Goal: Task Accomplishment & Management: Use online tool/utility

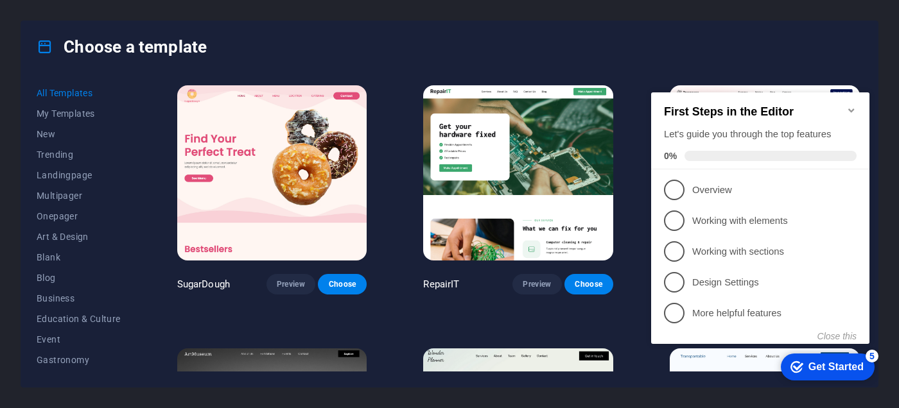
click at [852, 109] on icon "Minimize checklist" at bounding box center [851, 111] width 6 height 4
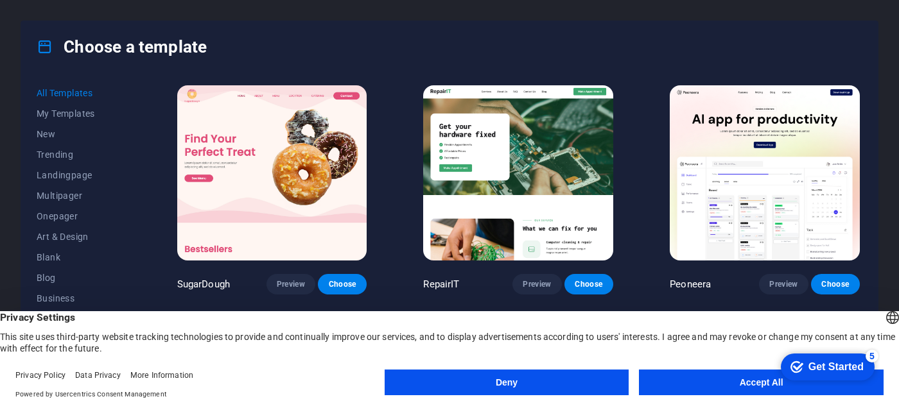
click at [709, 380] on button "Accept All" at bounding box center [761, 383] width 245 height 26
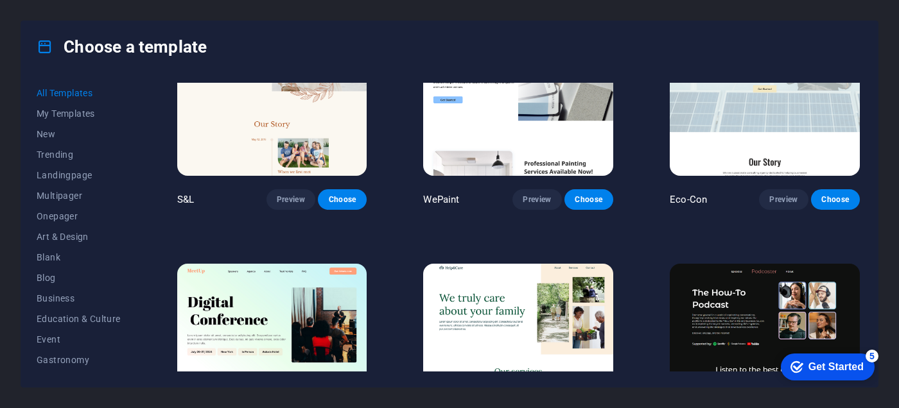
scroll to position [642, 0]
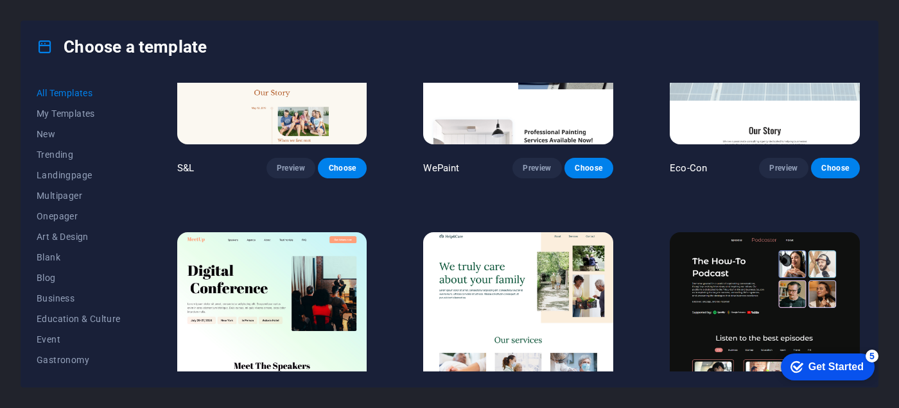
drag, startPoint x: 134, startPoint y: 213, endPoint x: 134, endPoint y: 226, distance: 13.5
click at [134, 226] on div "All Templates My Templates New Trending Landingpage Multipager Onepager Art & D…" at bounding box center [87, 227] width 100 height 289
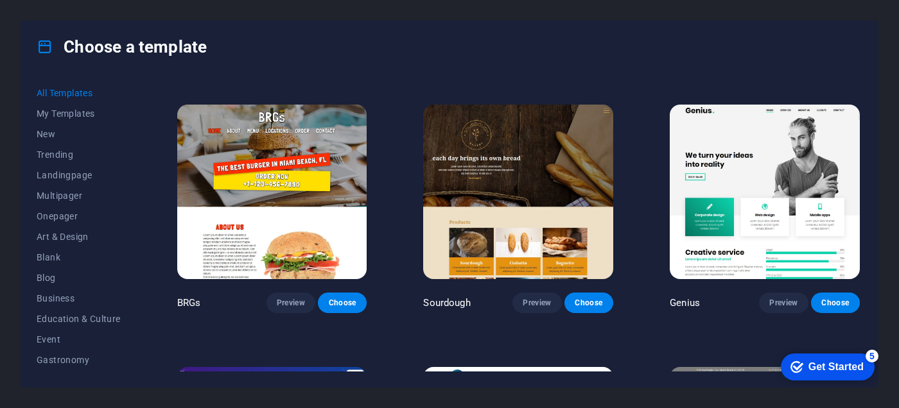
scroll to position [6037, 0]
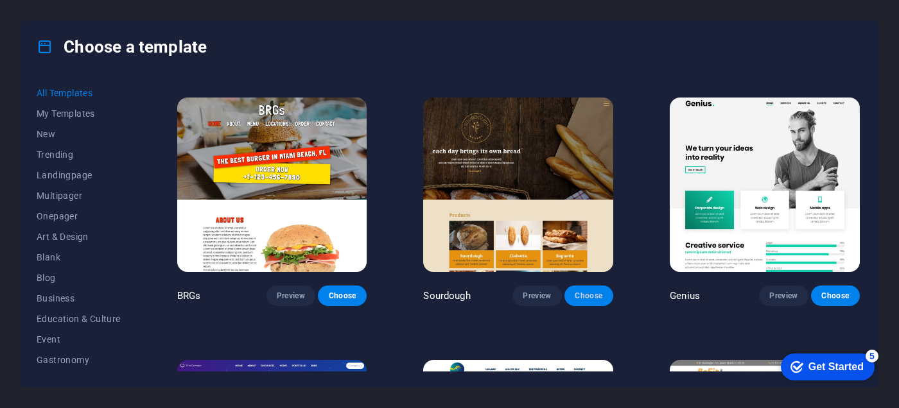
click at [574, 286] on button "Choose" at bounding box center [589, 296] width 49 height 21
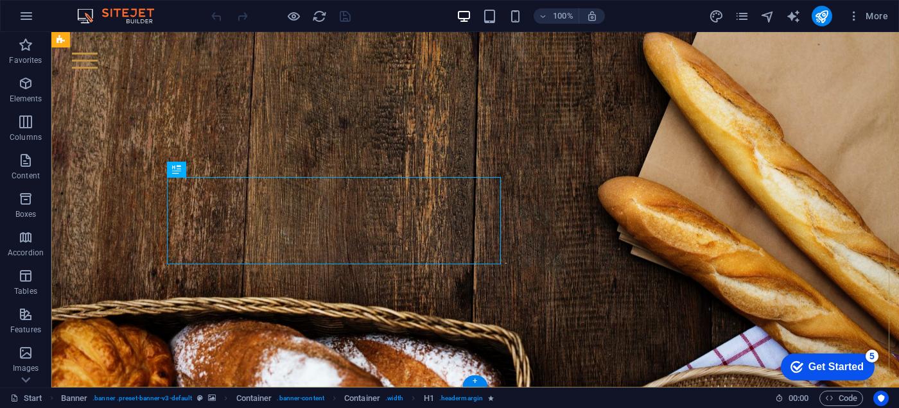
scroll to position [146, 0]
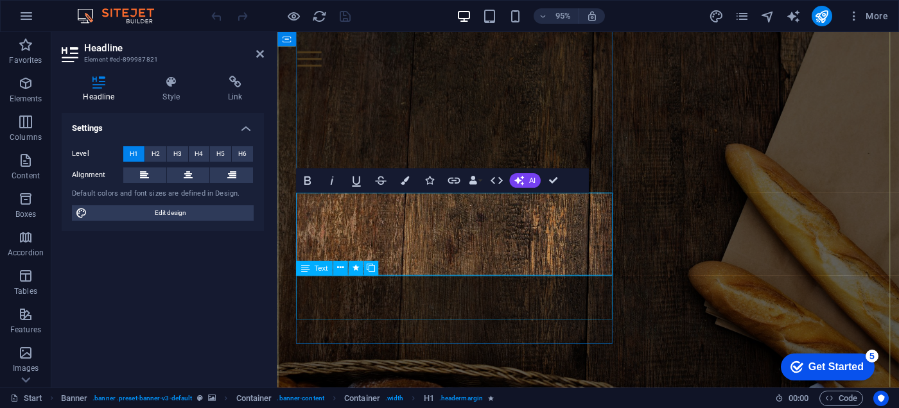
scroll to position [128, 0]
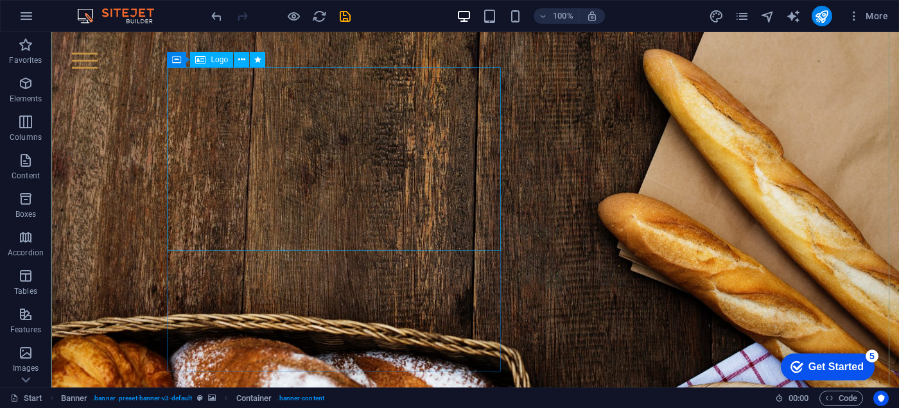
scroll to position [108, 0]
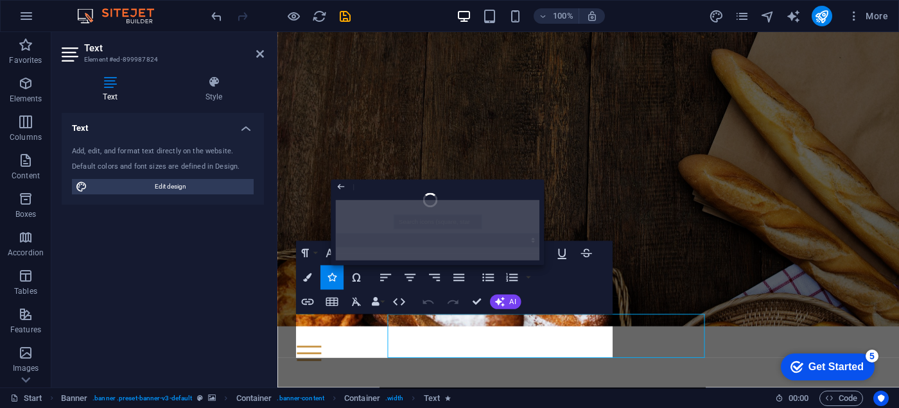
click at [339, 285] on button "Icons" at bounding box center [331, 278] width 23 height 24
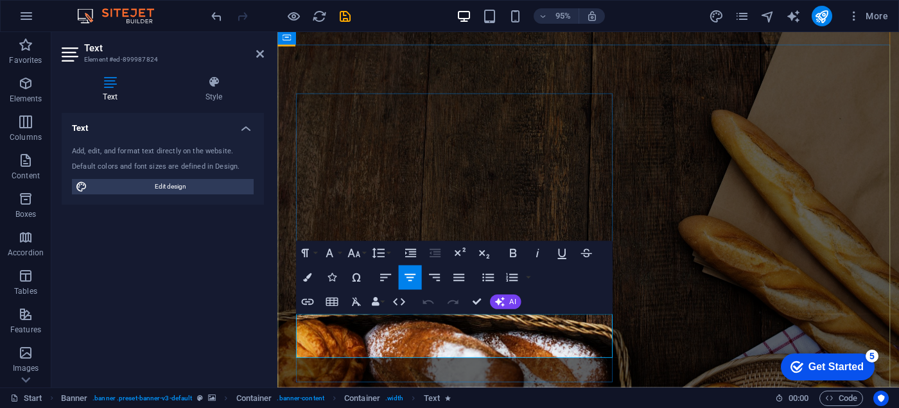
drag, startPoint x: 553, startPoint y: 372, endPoint x: 340, endPoint y: 335, distance: 216.4
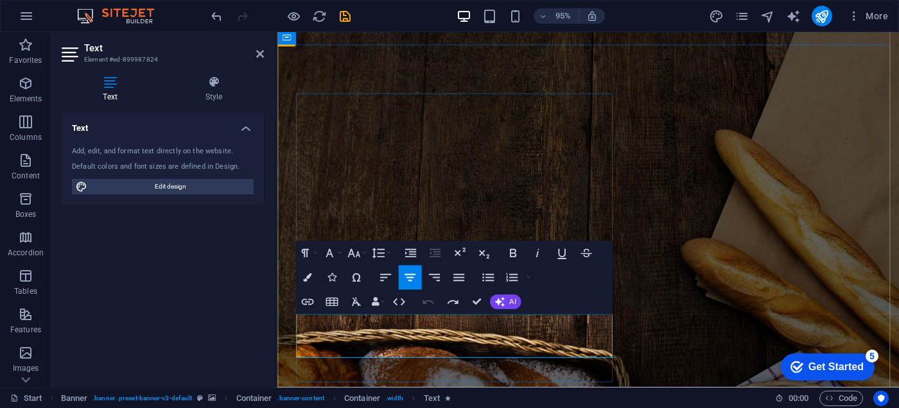
drag, startPoint x: 513, startPoint y: 365, endPoint x: 356, endPoint y: 339, distance: 159.5
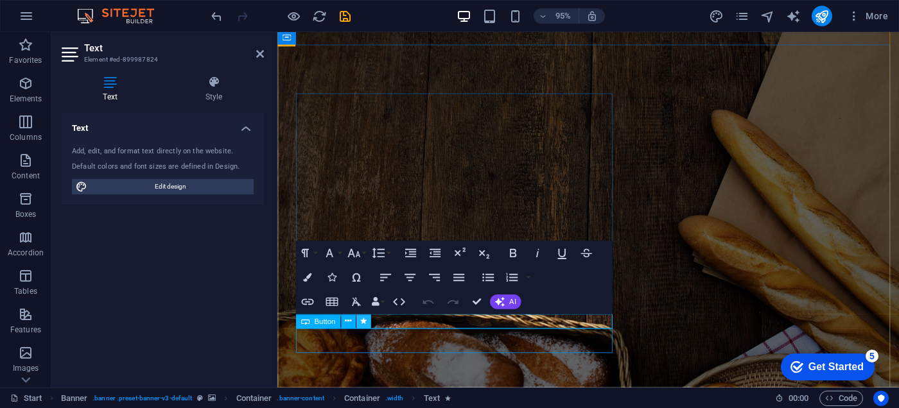
click at [362, 324] on icon at bounding box center [363, 321] width 6 height 13
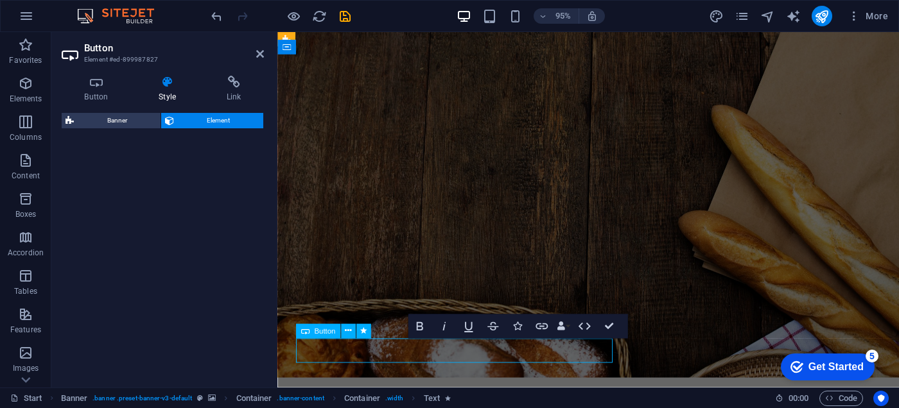
select select "fade"
select select "s"
select select "onload"
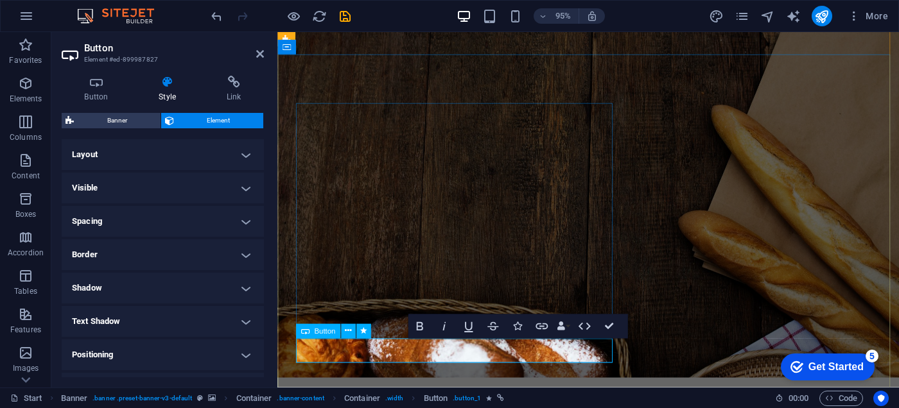
scroll to position [33, 0]
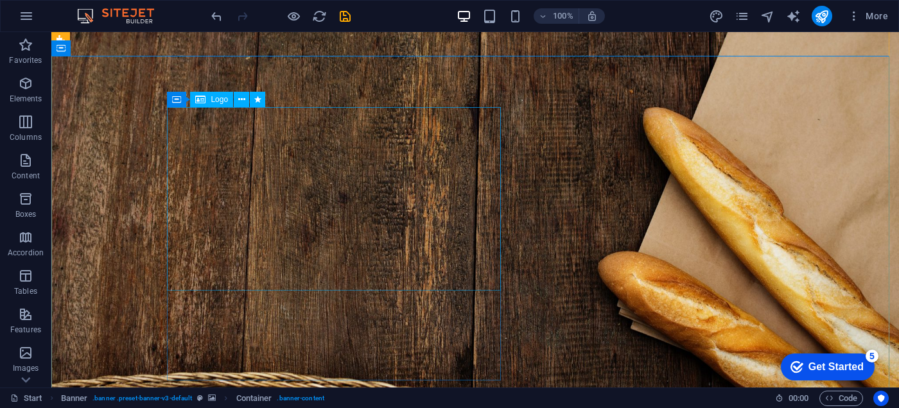
select select "px"
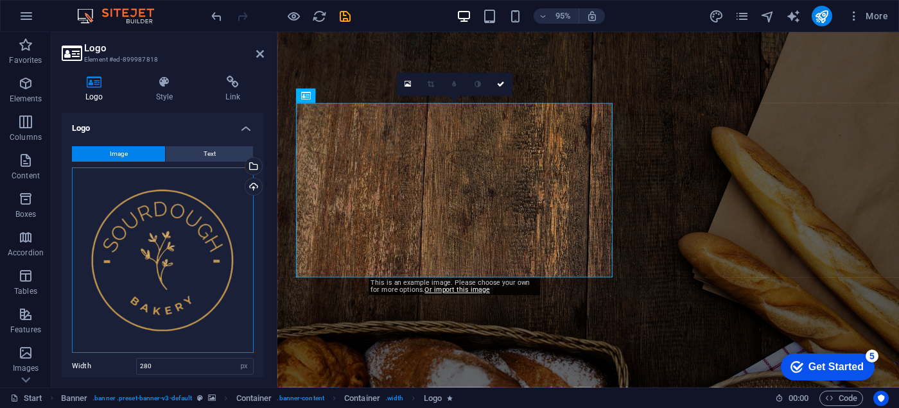
click at [210, 262] on div "Drag files here, click to choose files or select files from Files or our free s…" at bounding box center [163, 261] width 182 height 186
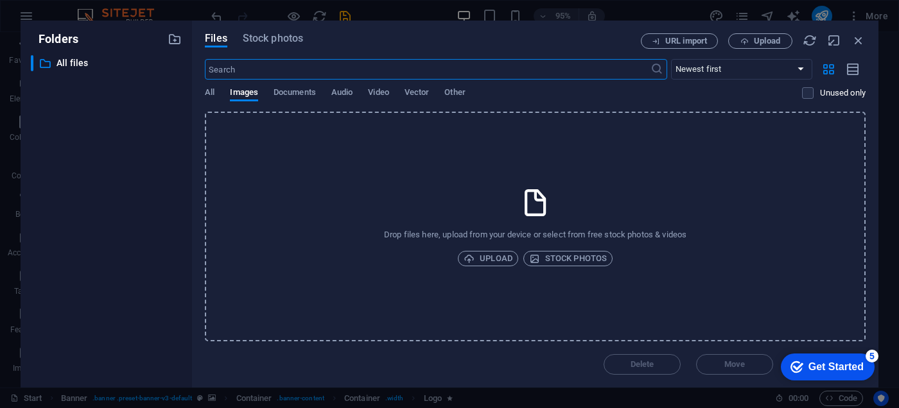
scroll to position [0, 0]
click at [416, 94] on span "Vector" at bounding box center [417, 94] width 25 height 18
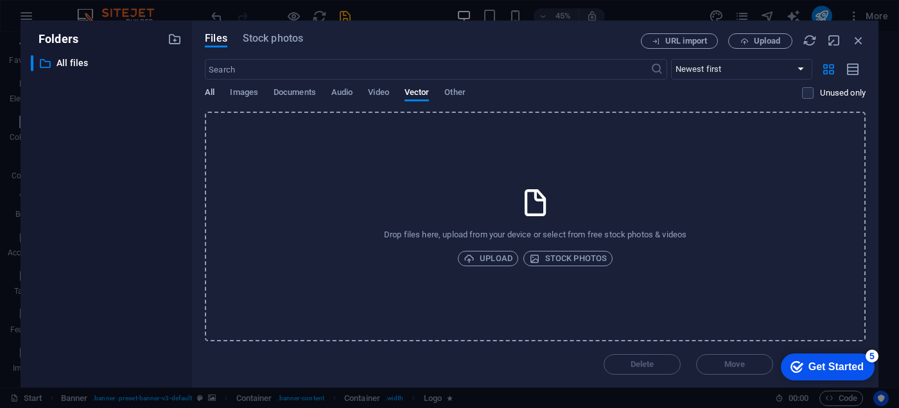
click at [209, 94] on span "All" at bounding box center [210, 94] width 10 height 18
click at [243, 94] on span "Images" at bounding box center [244, 94] width 28 height 18
click at [856, 39] on icon "button" at bounding box center [859, 40] width 14 height 14
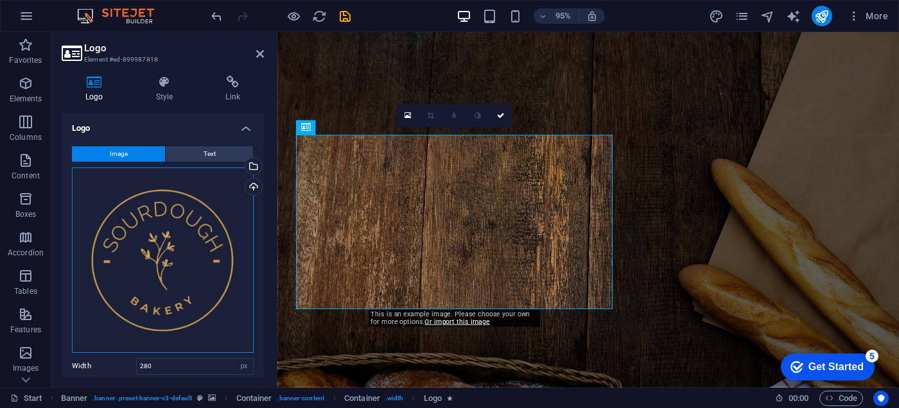
click at [171, 243] on div "Drag files here, click to choose files or select files from Files or our free s…" at bounding box center [163, 261] width 182 height 186
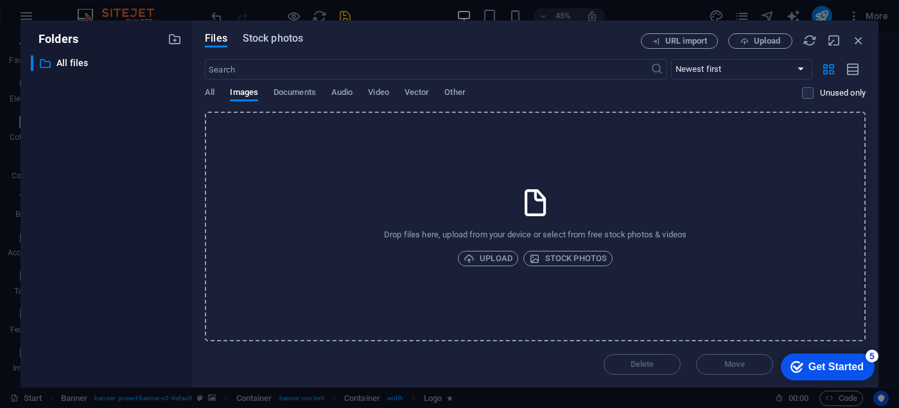
click at [276, 38] on span "Stock photos" at bounding box center [273, 38] width 60 height 15
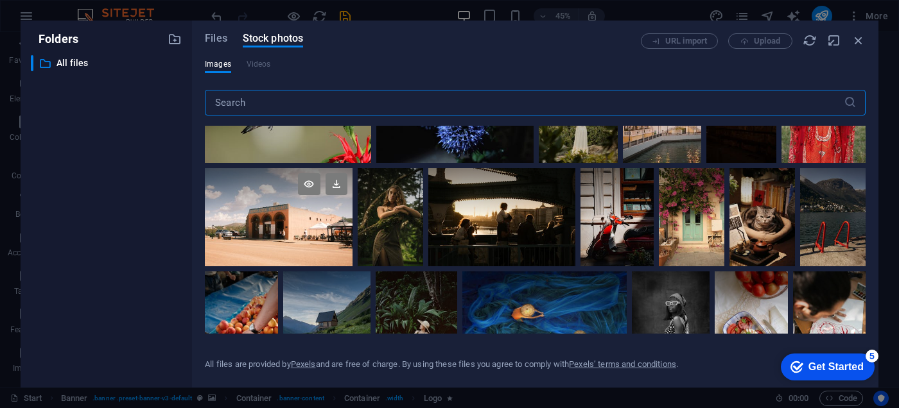
scroll to position [450, 0]
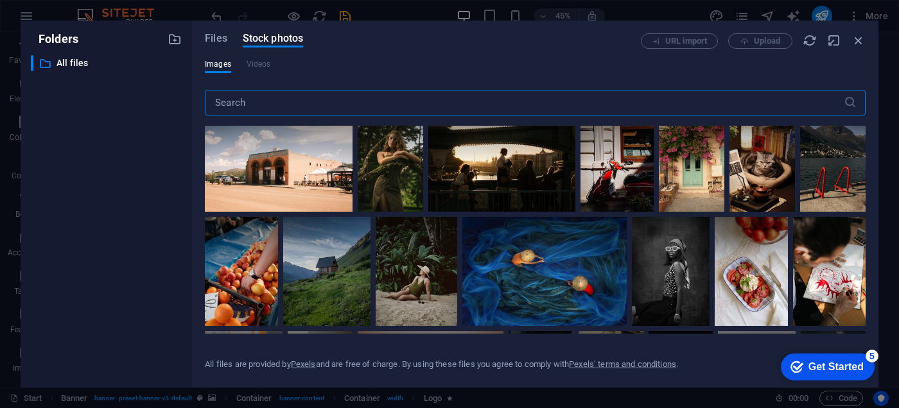
click at [245, 103] on input "text" at bounding box center [524, 103] width 639 height 26
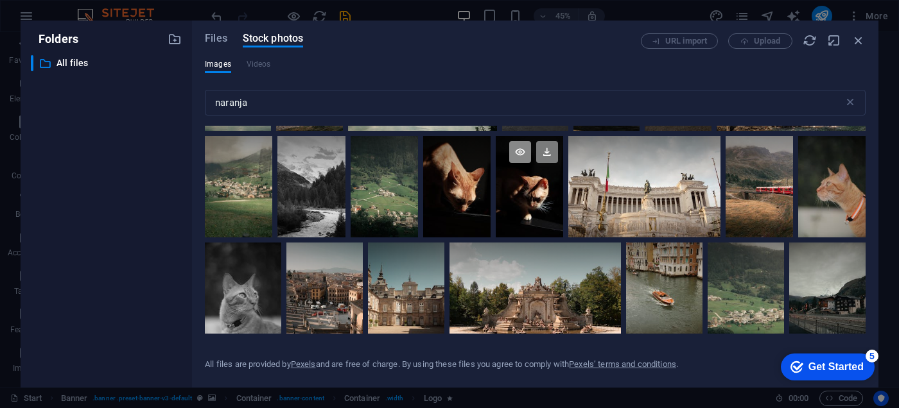
scroll to position [578, 0]
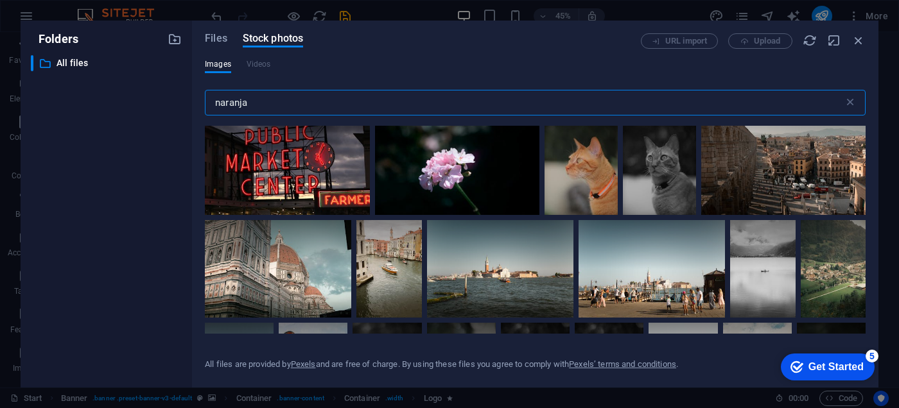
click at [329, 99] on input "naranja" at bounding box center [524, 103] width 639 height 26
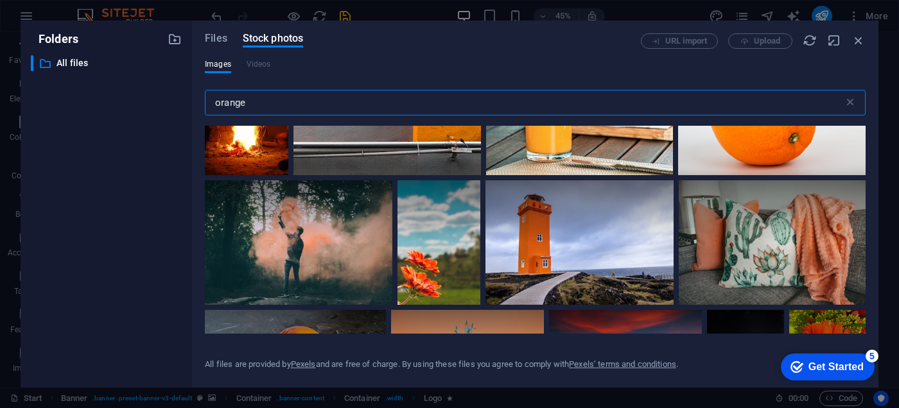
scroll to position [2440, 0]
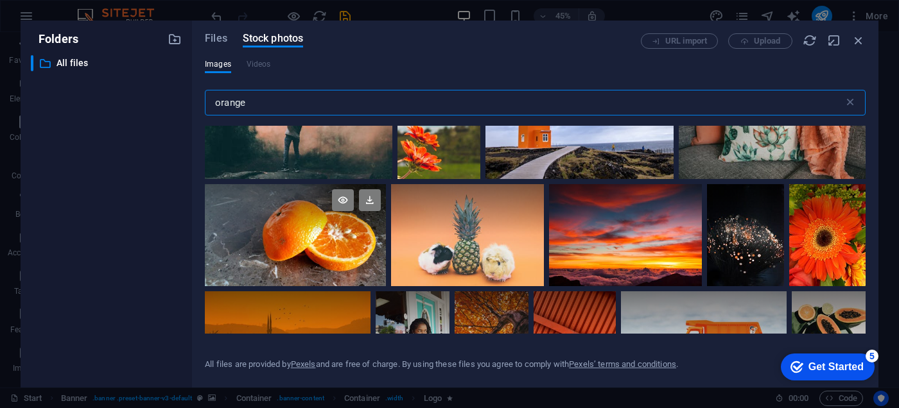
type input "orange"
click at [320, 236] on div at bounding box center [295, 235] width 181 height 102
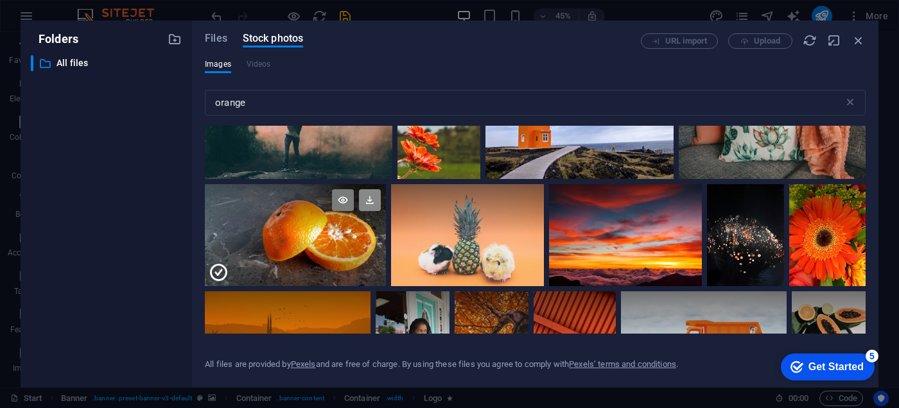
click at [379, 194] on icon at bounding box center [370, 200] width 22 height 22
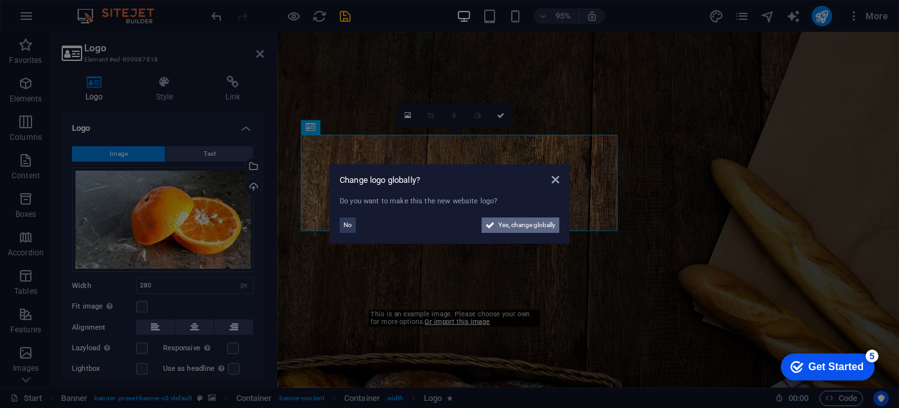
click at [526, 226] on span "Yes, change globally" at bounding box center [526, 225] width 57 height 15
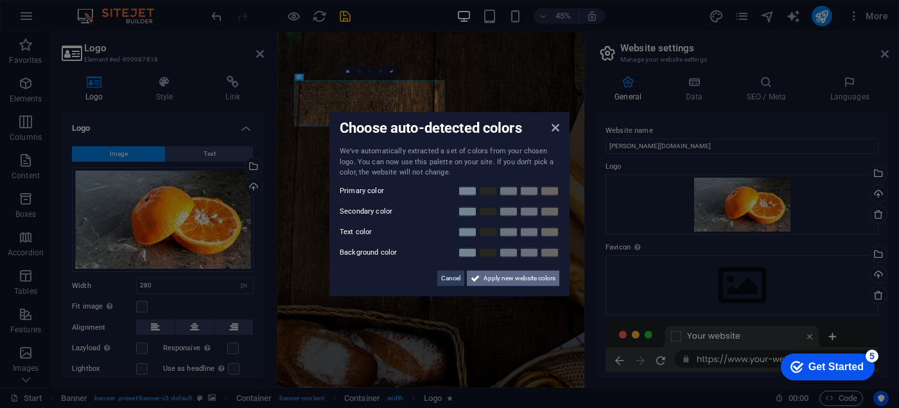
click at [500, 281] on span "Apply new website colors" at bounding box center [520, 277] width 72 height 15
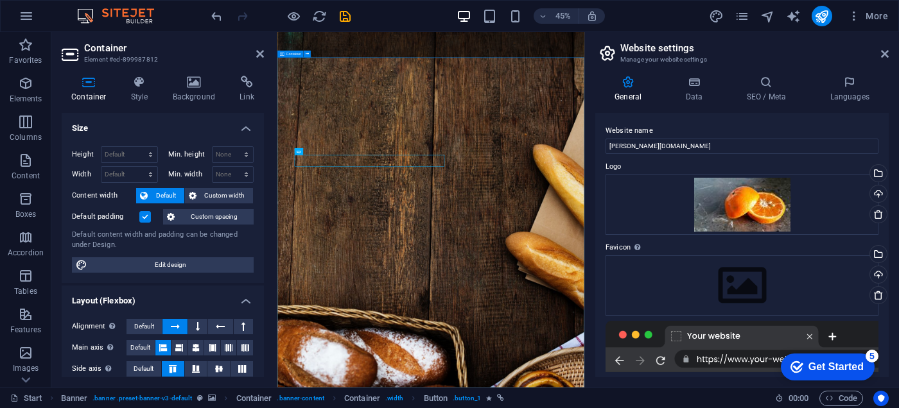
click at [310, 55] on button at bounding box center [307, 54] width 7 height 7
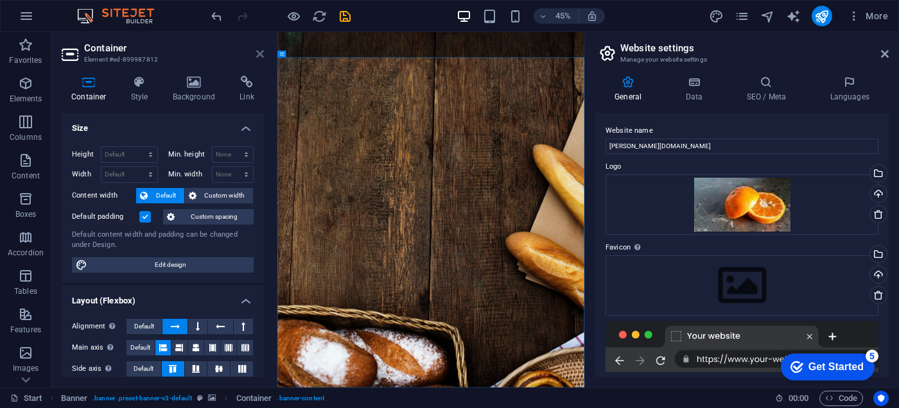
click at [262, 52] on icon at bounding box center [260, 54] width 8 height 10
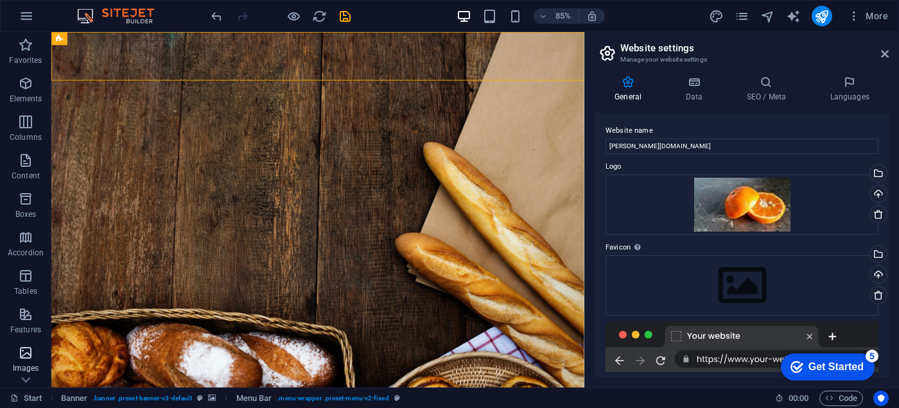
click at [33, 370] on p "Images" at bounding box center [26, 368] width 26 height 10
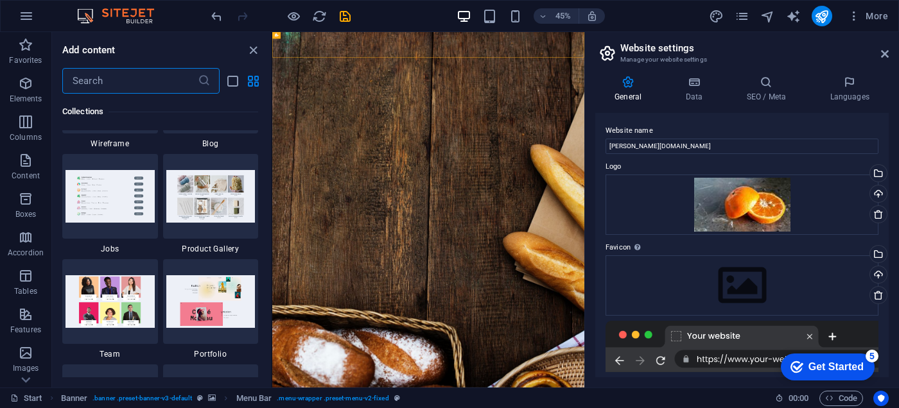
scroll to position [11176, 0]
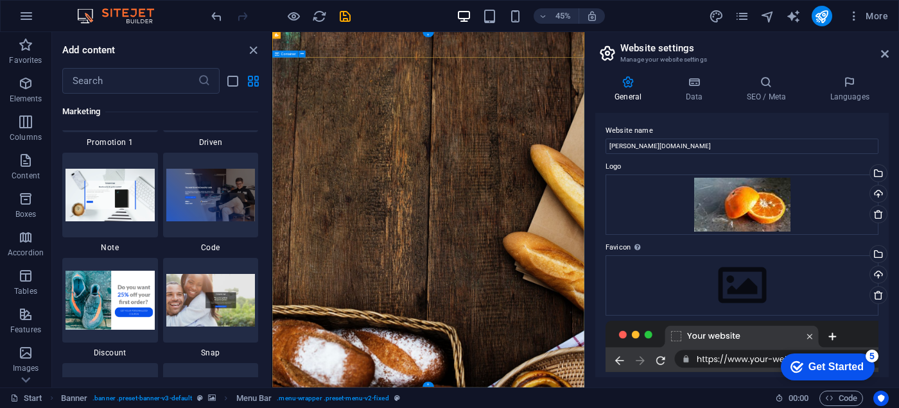
click at [250, 51] on icon "close panel" at bounding box center [253, 50] width 15 height 15
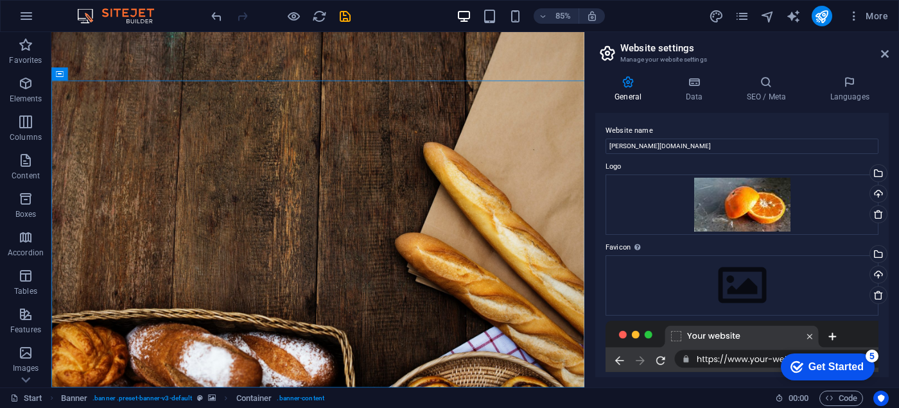
click at [878, 61] on header "Website settings Manage your website settings" at bounding box center [743, 48] width 291 height 33
click at [884, 56] on icon at bounding box center [885, 54] width 8 height 10
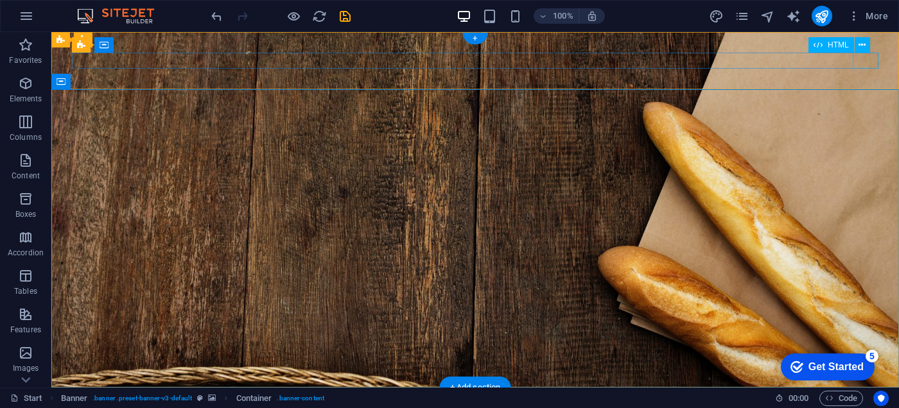
click at [862, 408] on div at bounding box center [475, 416] width 807 height 16
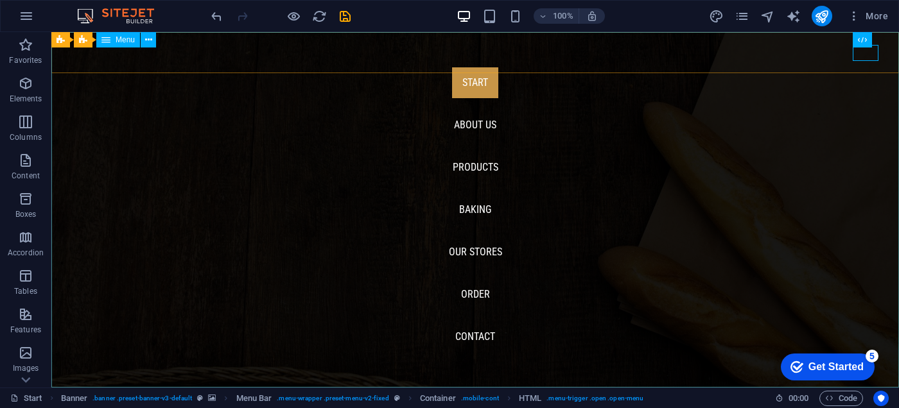
click at [127, 42] on span "Menu" at bounding box center [125, 40] width 19 height 8
click at [146, 43] on icon at bounding box center [148, 39] width 7 height 13
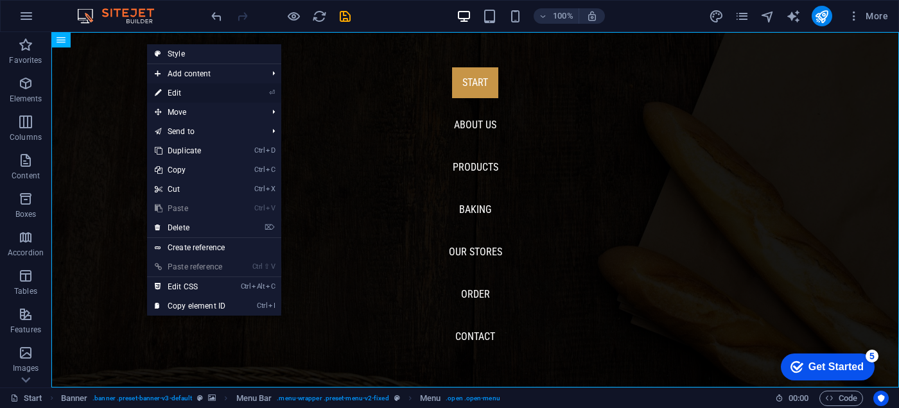
click at [198, 87] on link "⏎ Edit" at bounding box center [190, 92] width 86 height 19
select select
select select "1"
select select
select select "2"
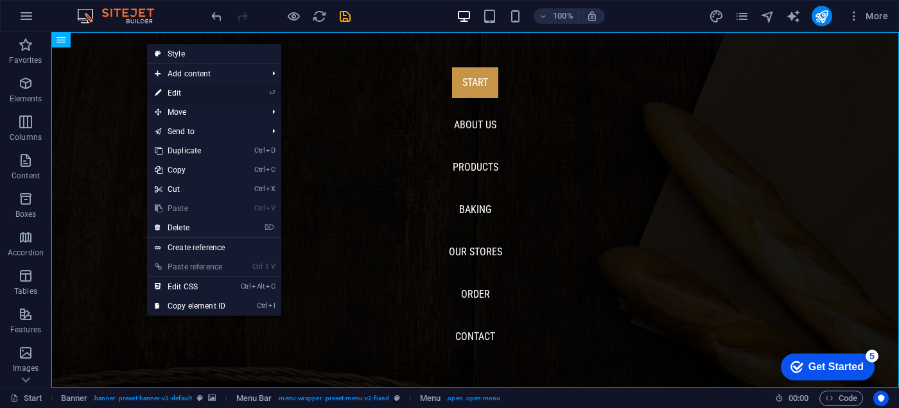
select select
select select "3"
select select
select select "4"
select select
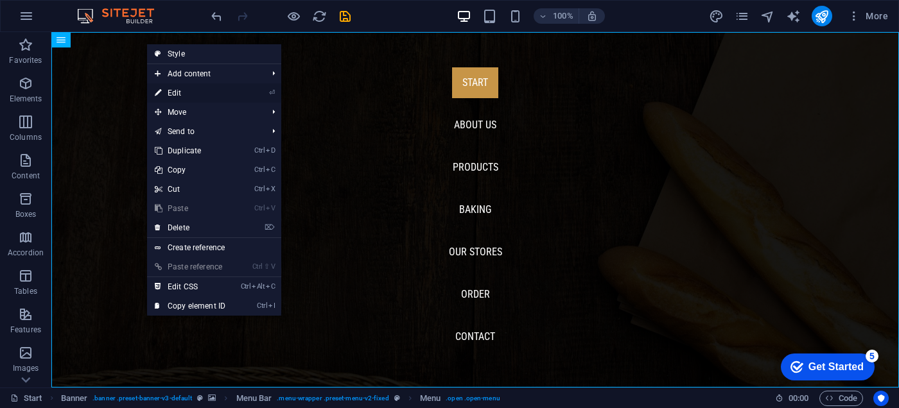
select select "5"
select select
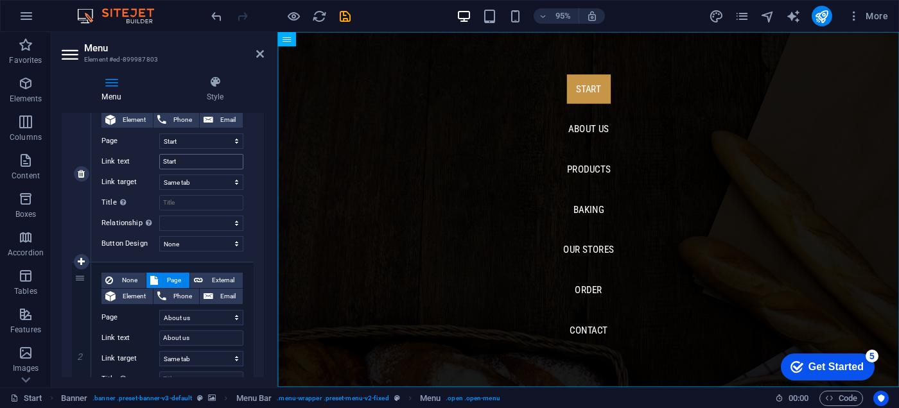
scroll to position [128, 0]
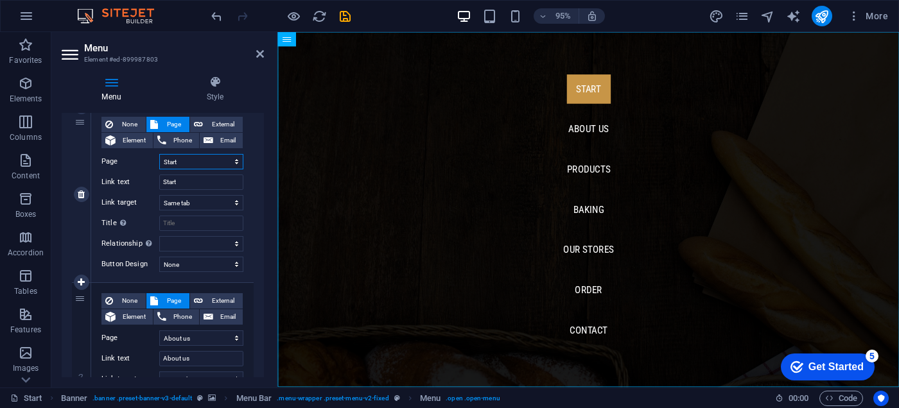
click at [179, 157] on select "Start About us Products Baking Our Stores Order Legal Notice Privacy" at bounding box center [201, 161] width 84 height 15
click at [182, 189] on input "Start" at bounding box center [201, 182] width 84 height 15
click at [183, 189] on input "Start" at bounding box center [201, 182] width 84 height 15
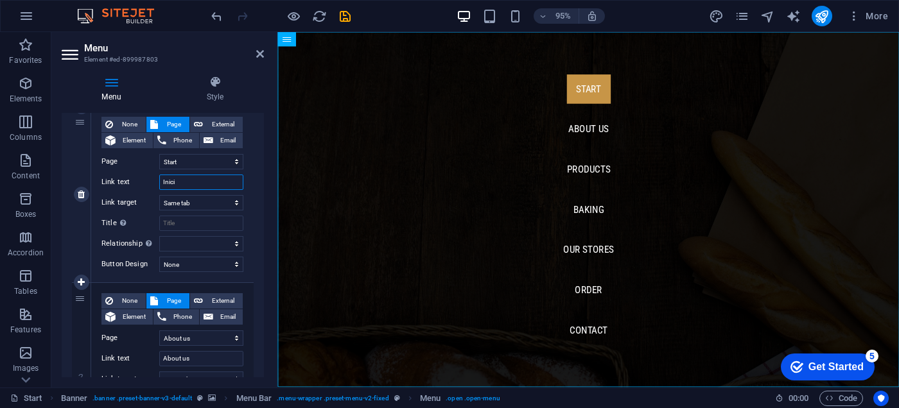
type input "Inicio"
select select
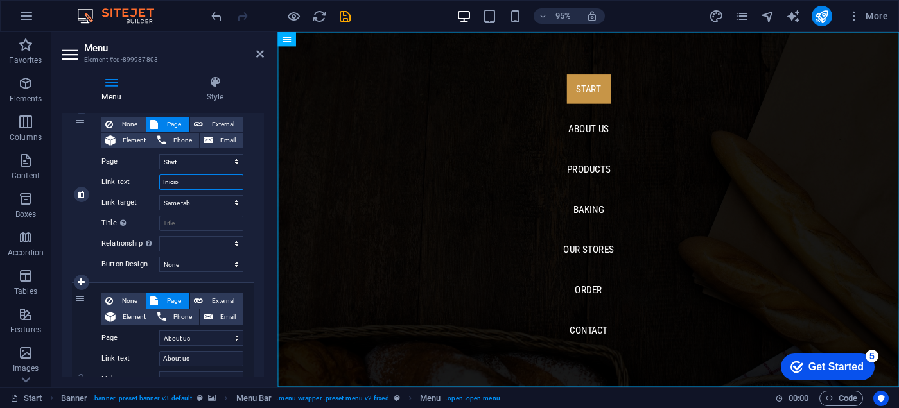
select select
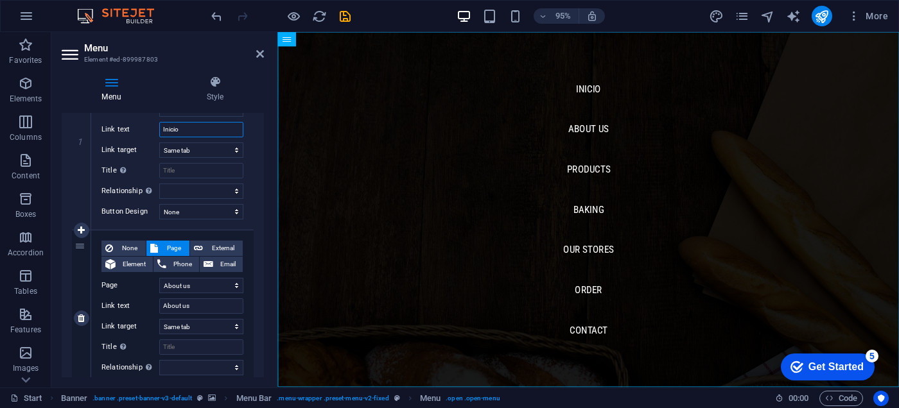
scroll to position [257, 0]
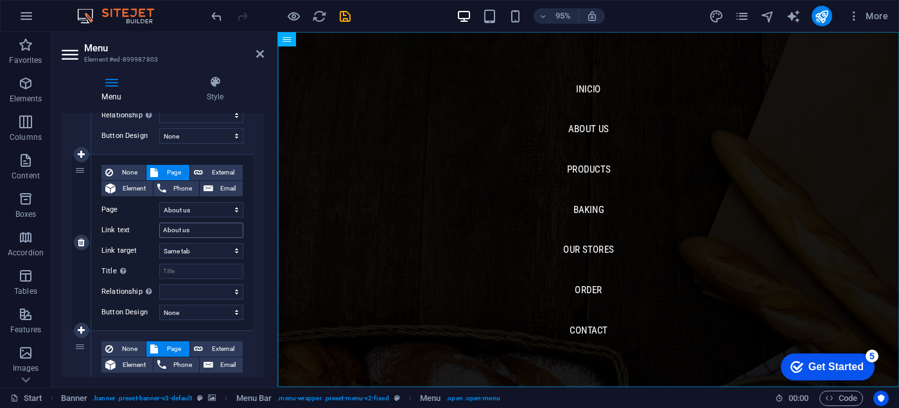
type input "Inicio"
click at [189, 234] on input "About us" at bounding box center [201, 230] width 84 height 15
type input "Sobre Nosotros"
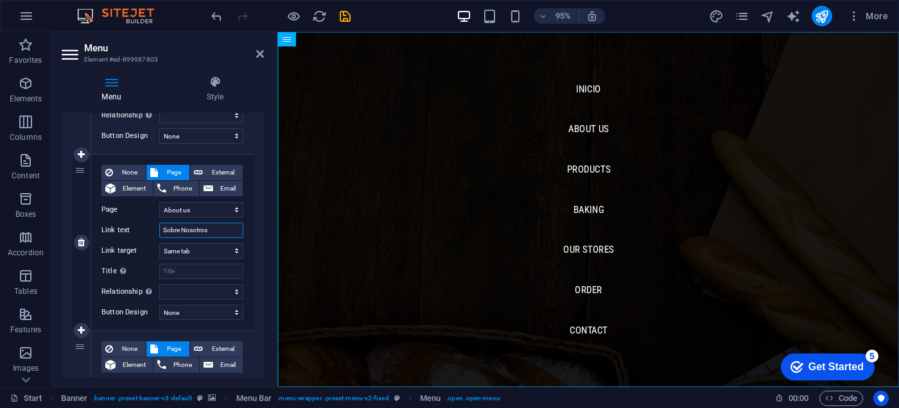
select select
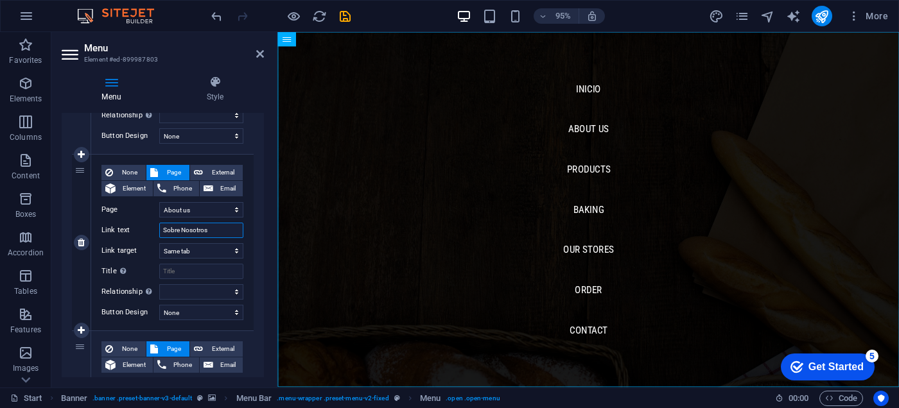
select select
type input "Sobre Nosotros"
click at [246, 254] on div "None Page External Element Phone Email Page Start About us Products Baking Our …" at bounding box center [172, 243] width 162 height 176
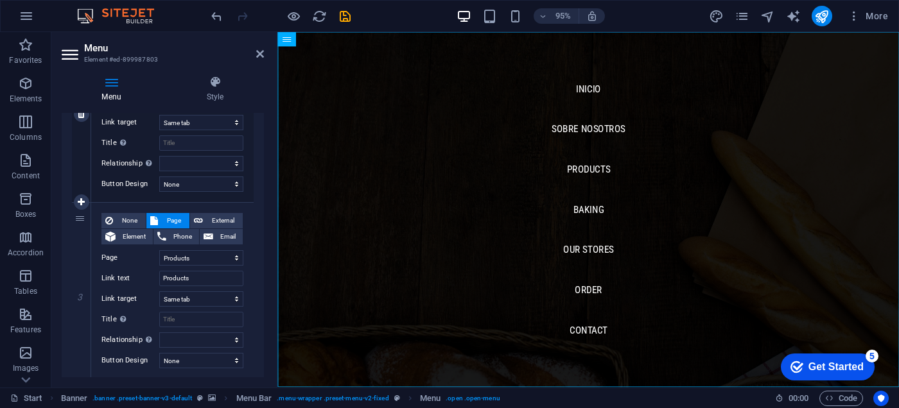
scroll to position [450, 0]
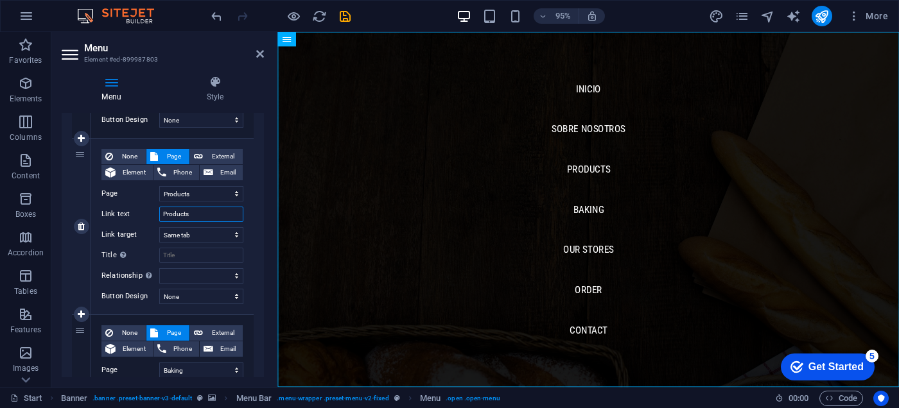
click at [175, 216] on input "Products" at bounding box center [201, 214] width 84 height 15
click at [351, 120] on nav "Inicio Sobre Nosotros Products Baking Our Stores Order Contact" at bounding box center [604, 219] width 654 height 374
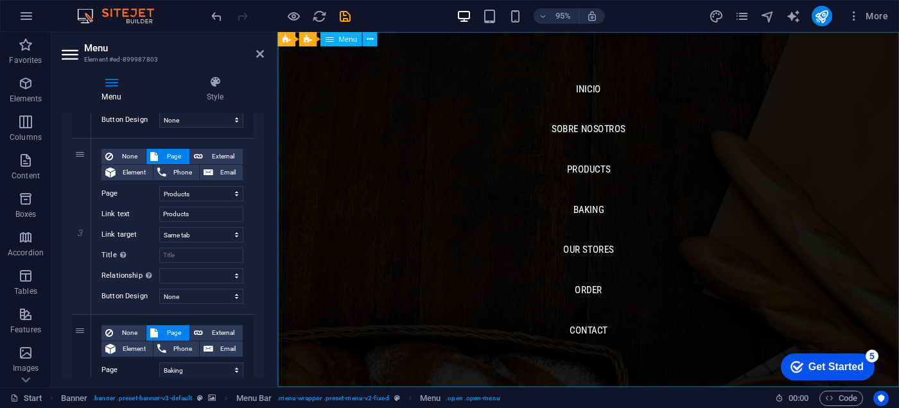
click at [351, 120] on nav "Inicio Sobre Nosotros Products Baking Our Stores Order Contact" at bounding box center [604, 219] width 654 height 374
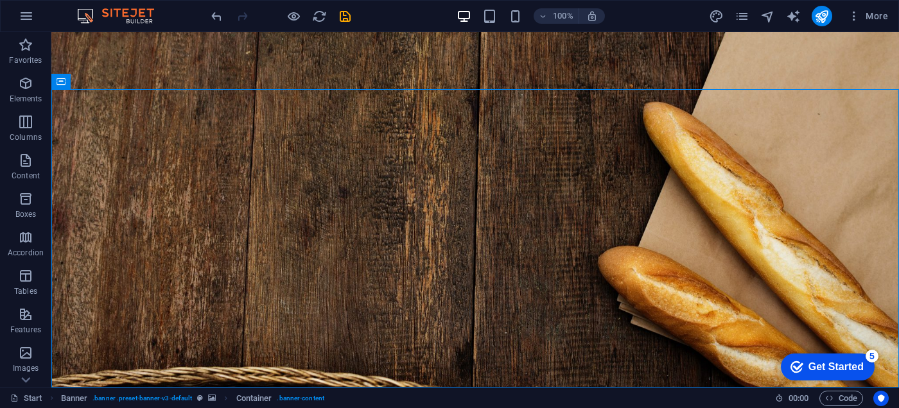
click at [815, 373] on div "Get Started" at bounding box center [836, 368] width 55 height 12
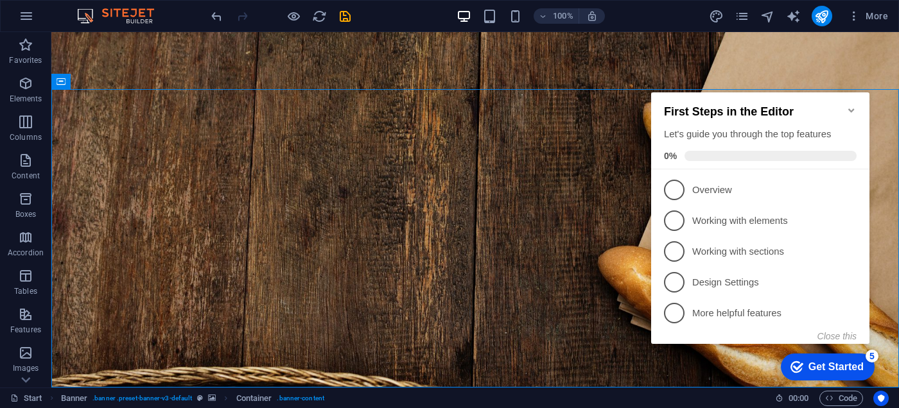
click at [848, 109] on icon "Minimize checklist" at bounding box center [851, 111] width 6 height 4
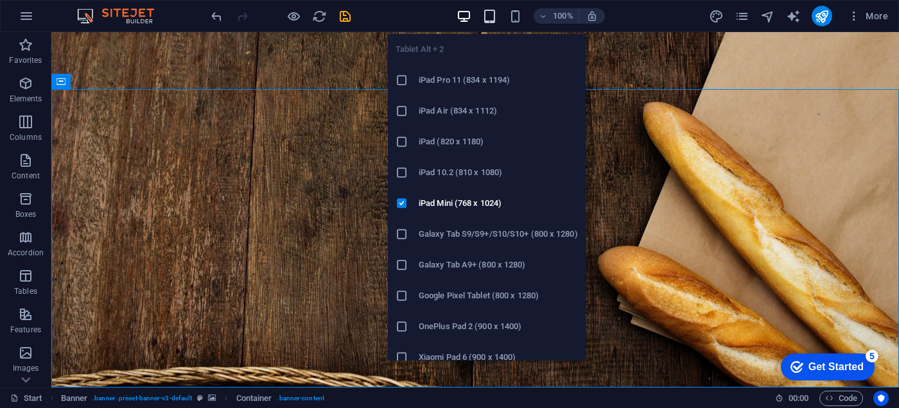
click at [490, 10] on icon "button" at bounding box center [489, 16] width 15 height 15
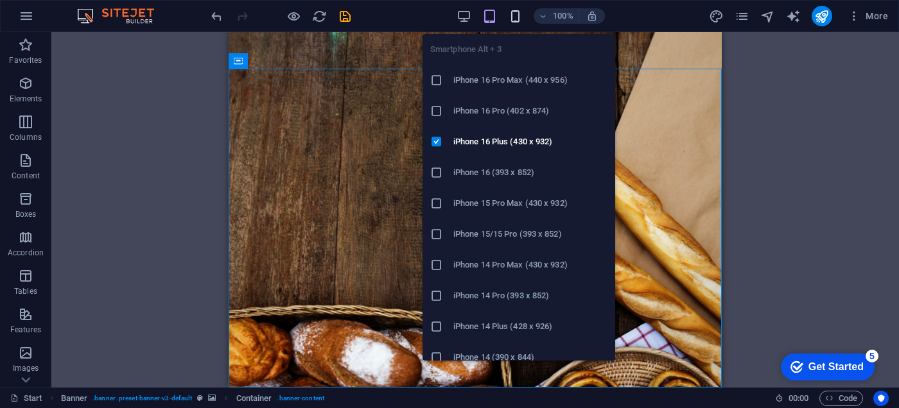
click at [509, 18] on icon "button" at bounding box center [515, 16] width 15 height 15
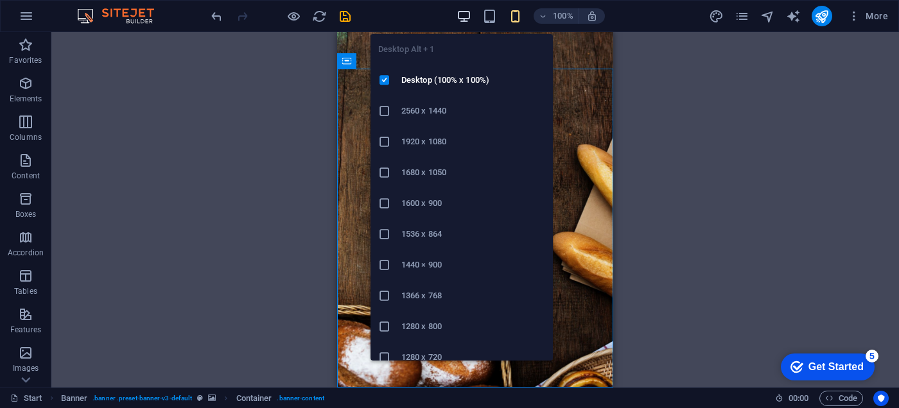
click at [457, 15] on icon "button" at bounding box center [464, 16] width 15 height 15
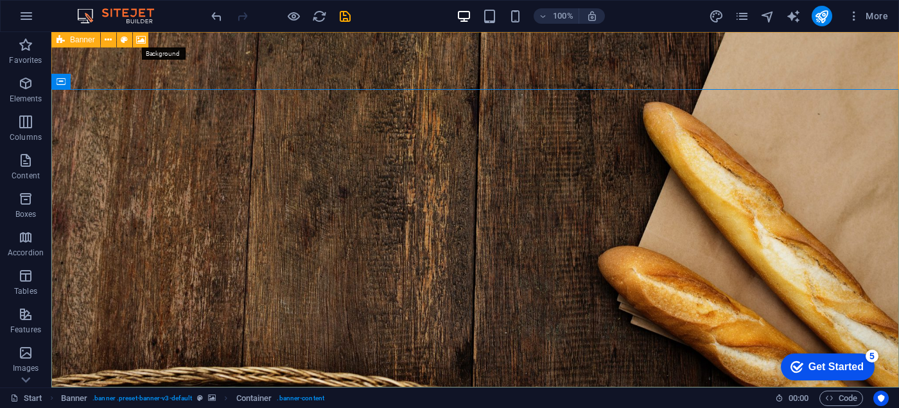
click at [145, 40] on icon at bounding box center [141, 39] width 10 height 13
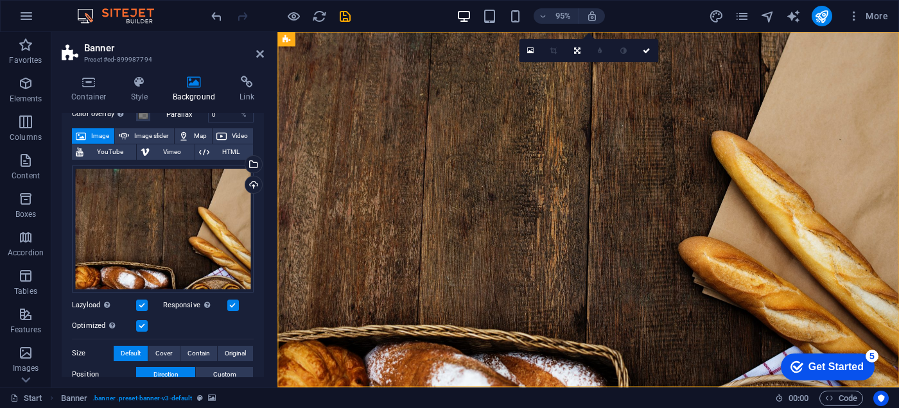
scroll to position [128, 0]
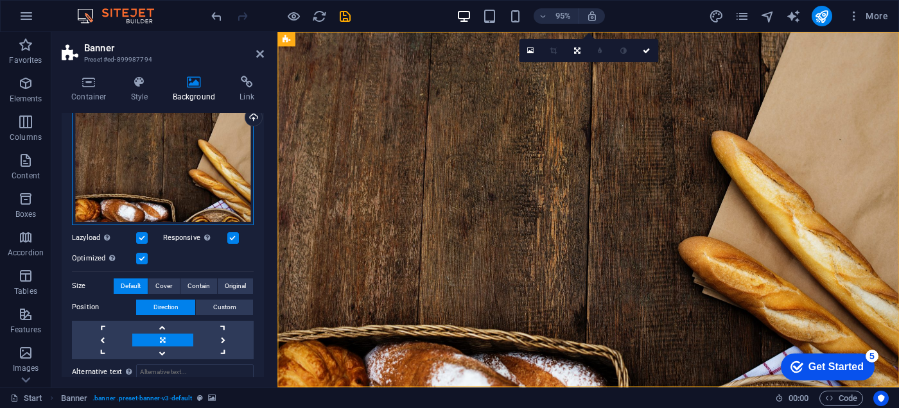
click at [187, 197] on div "Drag files here, click to choose files or select files from Files or our free s…" at bounding box center [163, 161] width 182 height 127
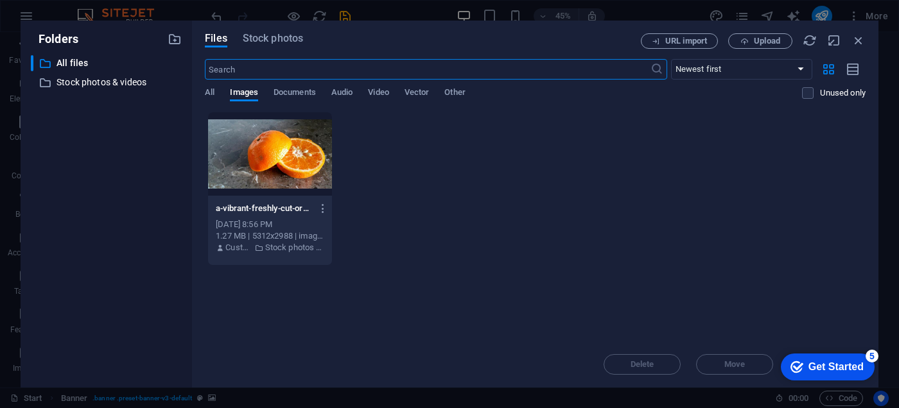
click at [290, 144] on div at bounding box center [270, 153] width 124 height 83
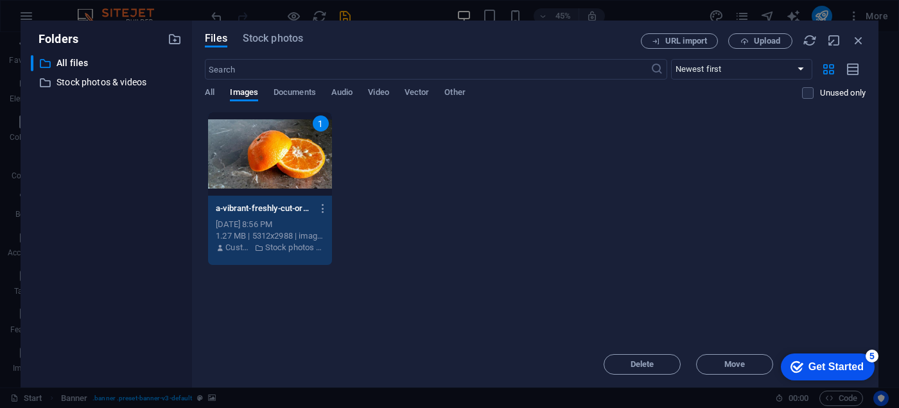
click at [272, 134] on div "1" at bounding box center [270, 153] width 124 height 83
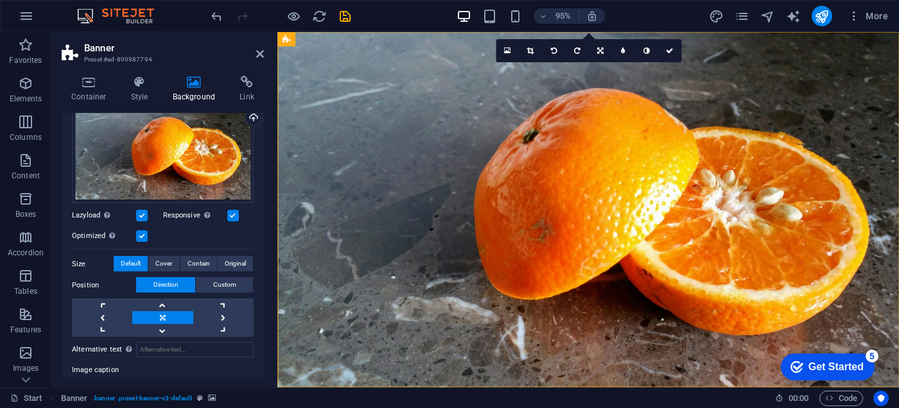
click at [269, 133] on div "Container Style Background Link Size Height Default px rem % vh vw Min. height …" at bounding box center [162, 227] width 223 height 322
click at [349, 15] on icon "save" at bounding box center [345, 16] width 15 height 15
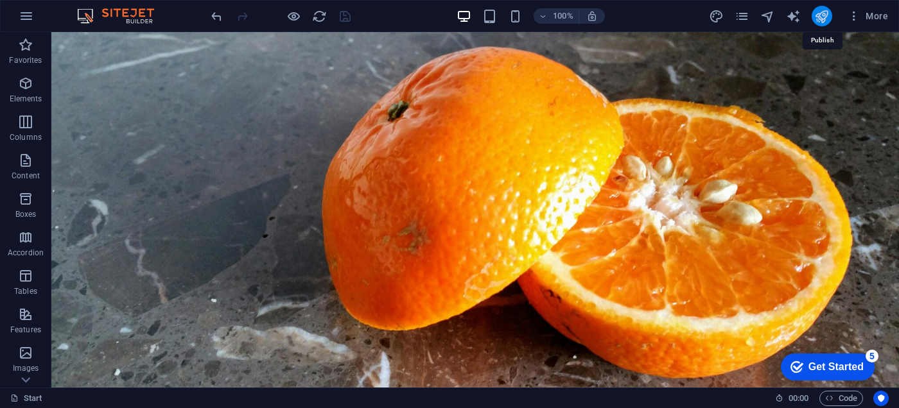
click at [827, 21] on icon "publish" at bounding box center [821, 16] width 15 height 15
